Goal: Task Accomplishment & Management: Use online tool/utility

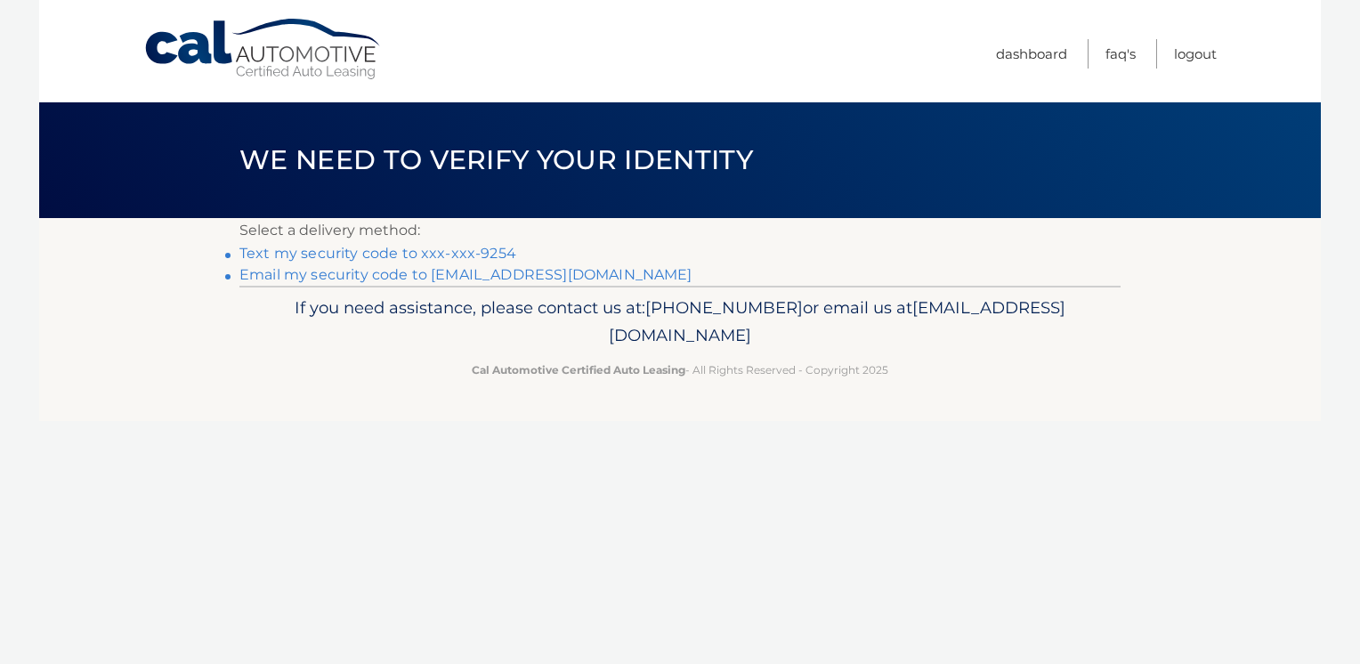
click at [482, 254] on link "Text my security code to xxx-xxx-9254" at bounding box center [378, 253] width 277 height 17
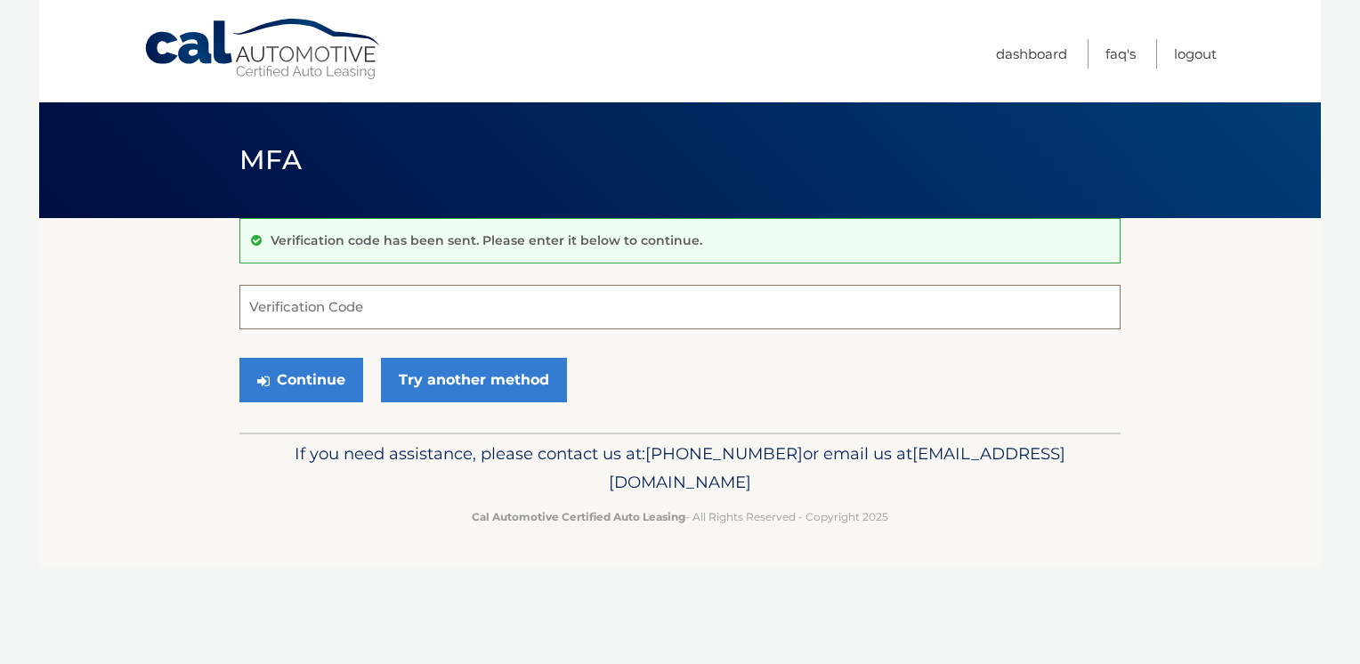
click at [474, 309] on input "Verification Code" at bounding box center [680, 307] width 881 height 45
type input "534105"
click at [337, 367] on button "Continue" at bounding box center [302, 380] width 124 height 45
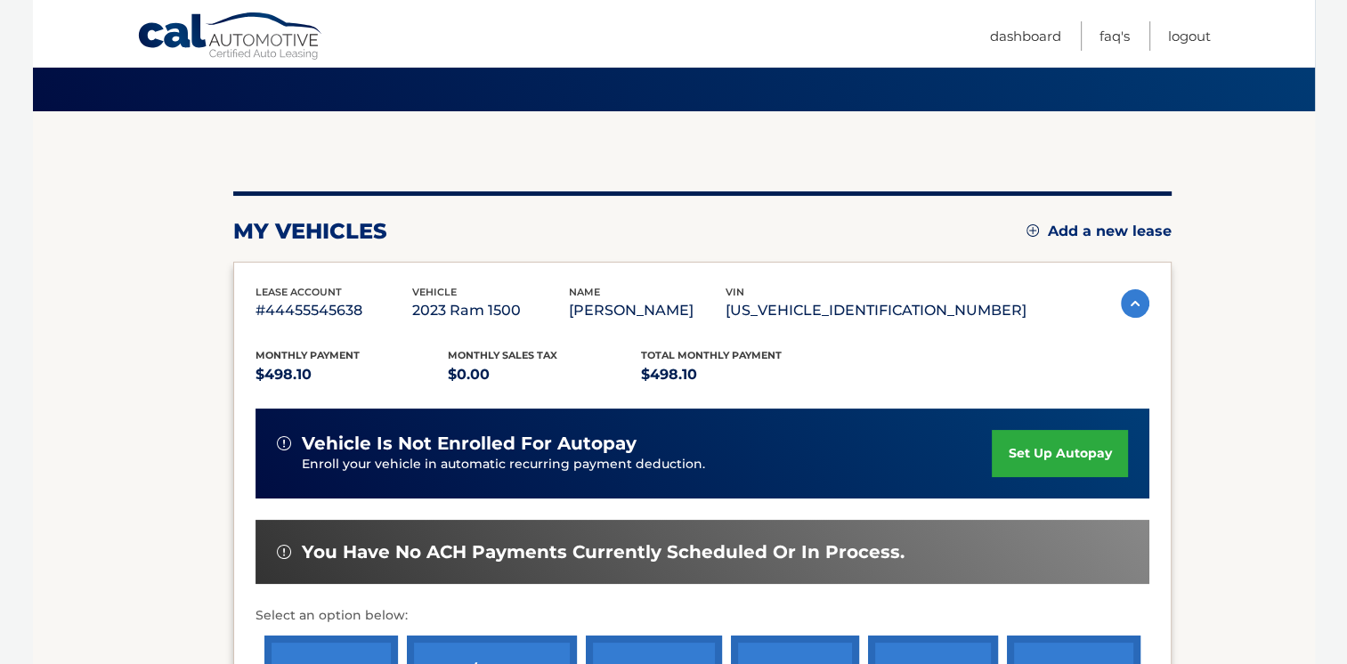
scroll to position [356, 0]
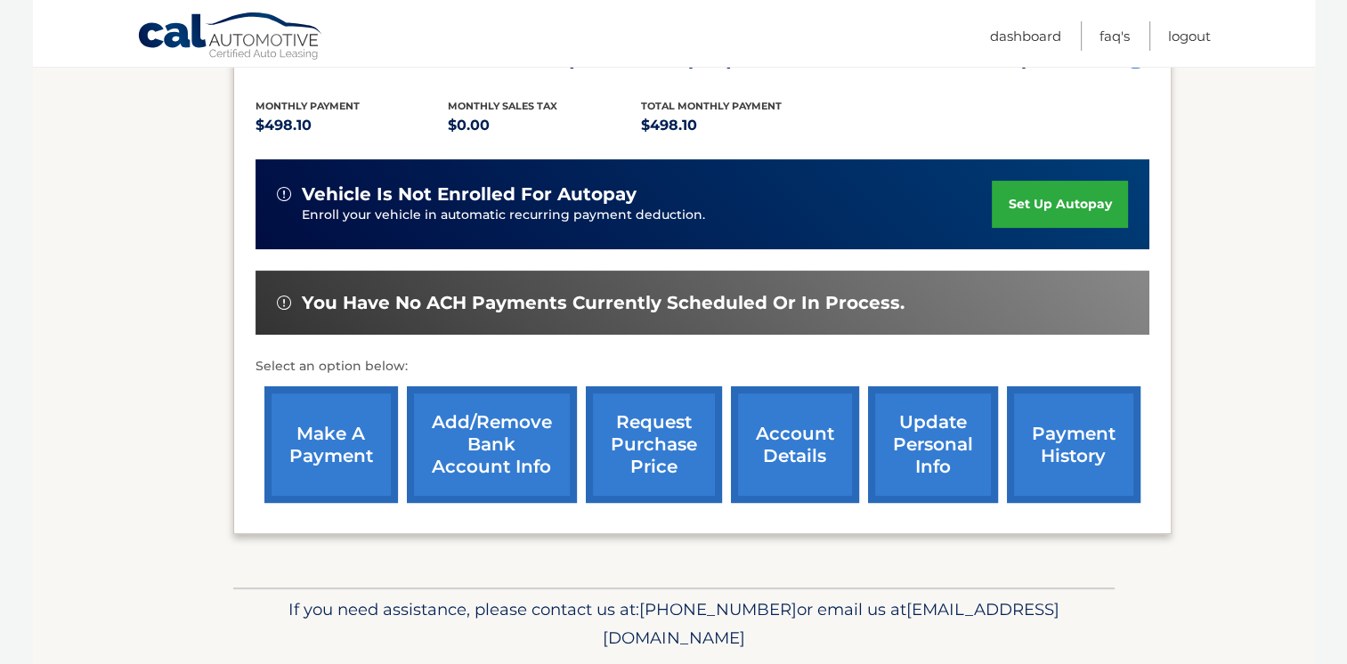
click at [329, 440] on link "make a payment" at bounding box center [331, 444] width 134 height 117
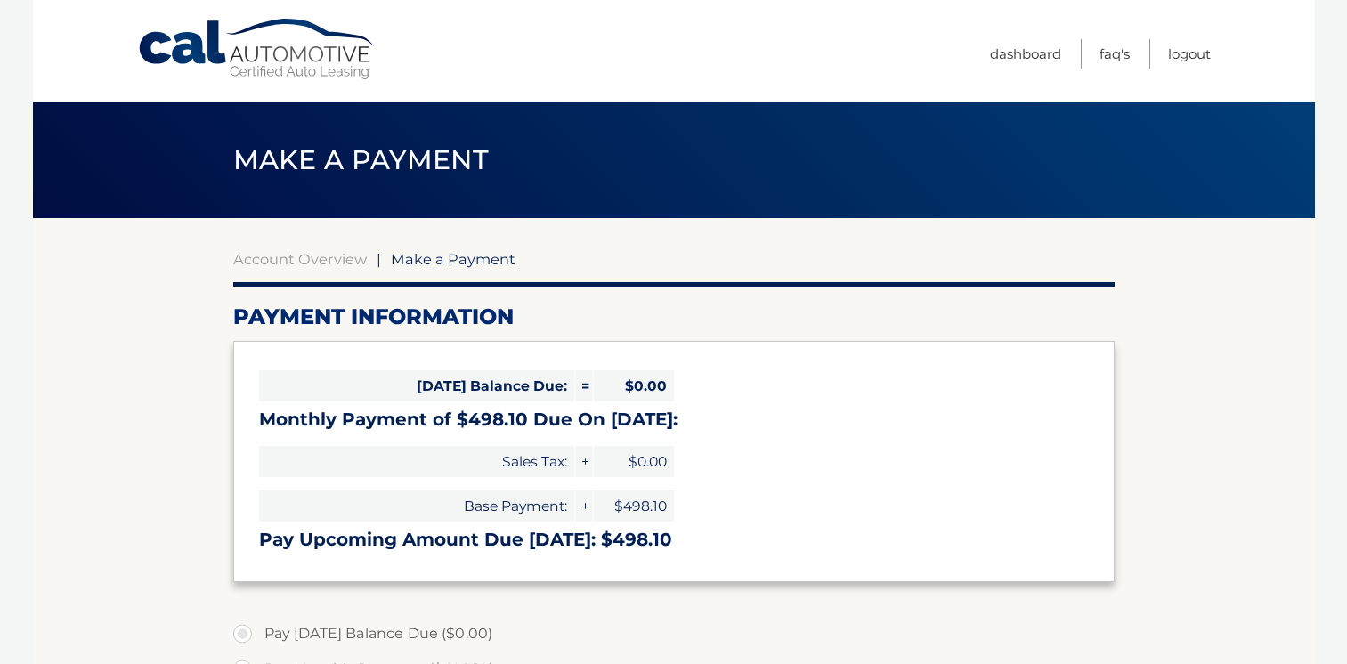
select select "Y2YwNTE3MmQtZjY2My00M2Q3LWE4ZGQtMDFkYzY4MmM4ODI5"
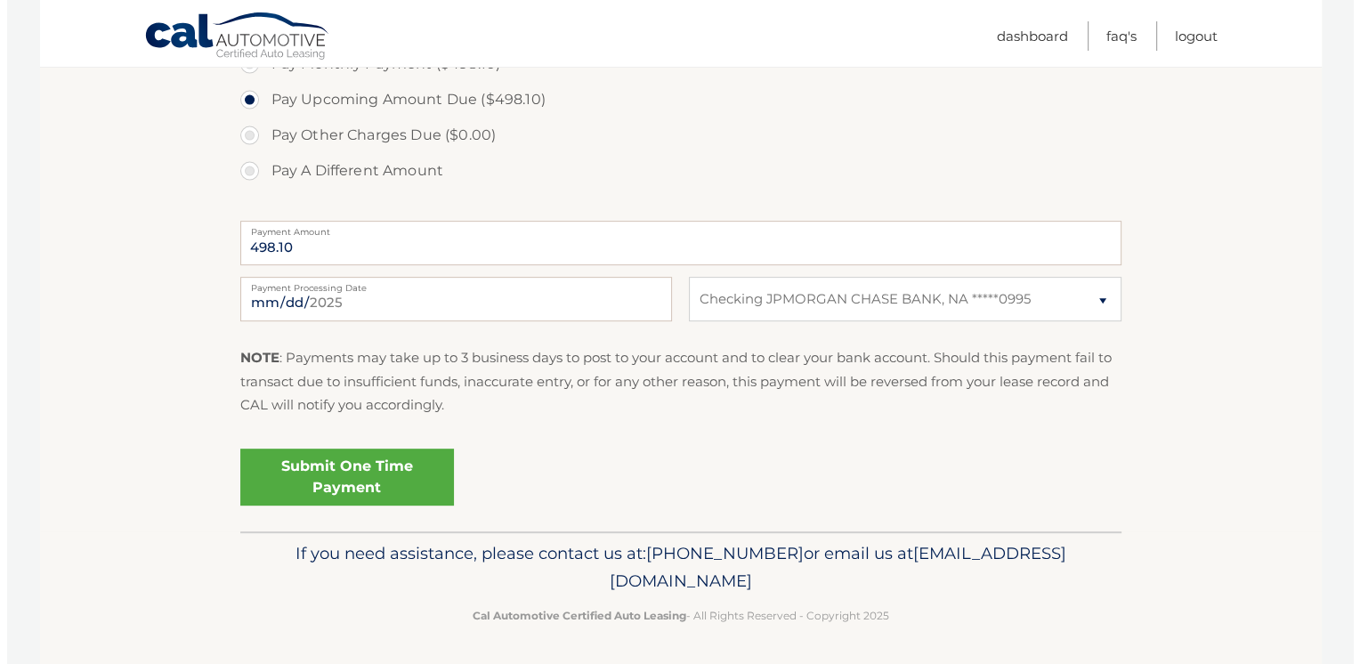
scroll to position [606, 0]
click at [397, 468] on link "Submit One Time Payment" at bounding box center [340, 476] width 214 height 57
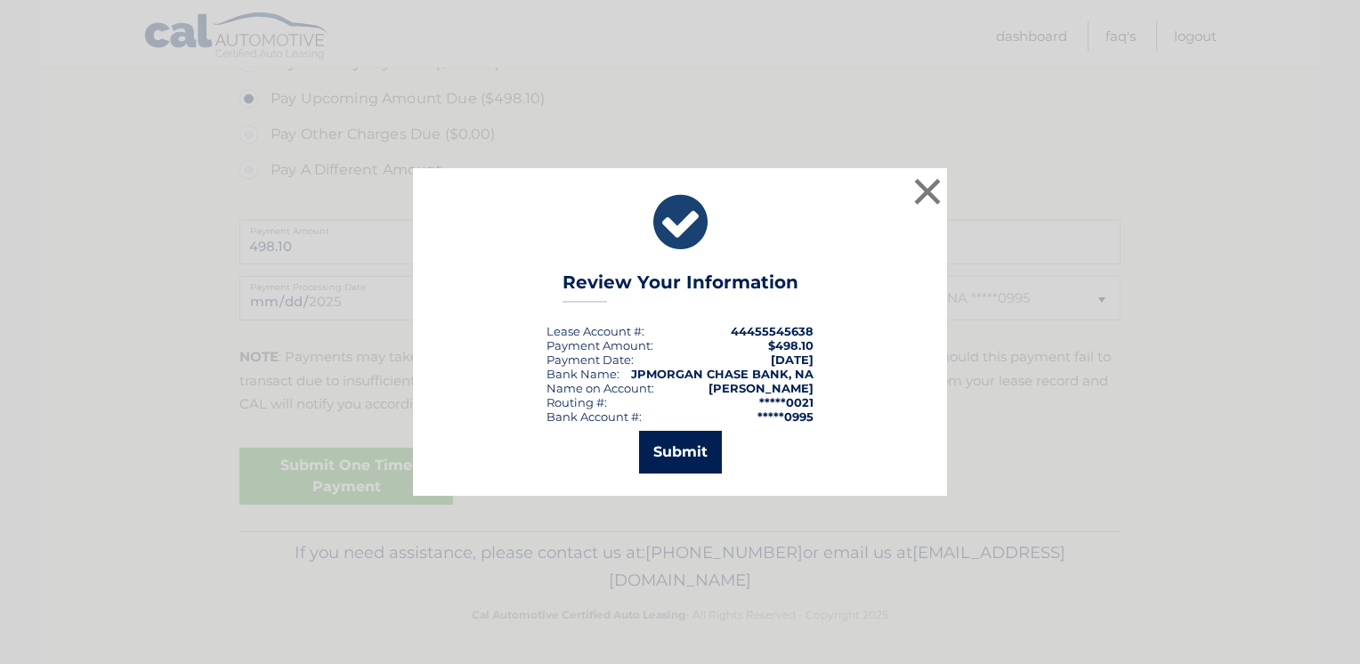
click at [684, 448] on button "Submit" at bounding box center [680, 452] width 83 height 43
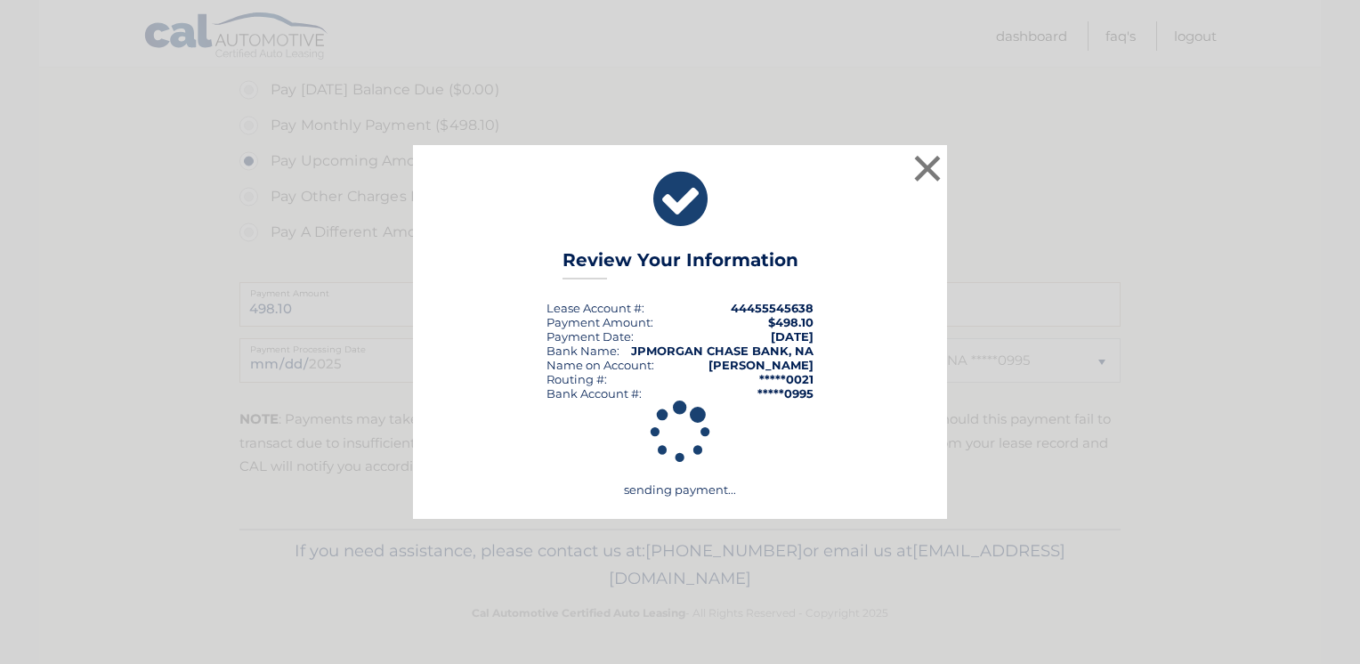
scroll to position [542, 0]
